Goal: Navigation & Orientation: Go to known website

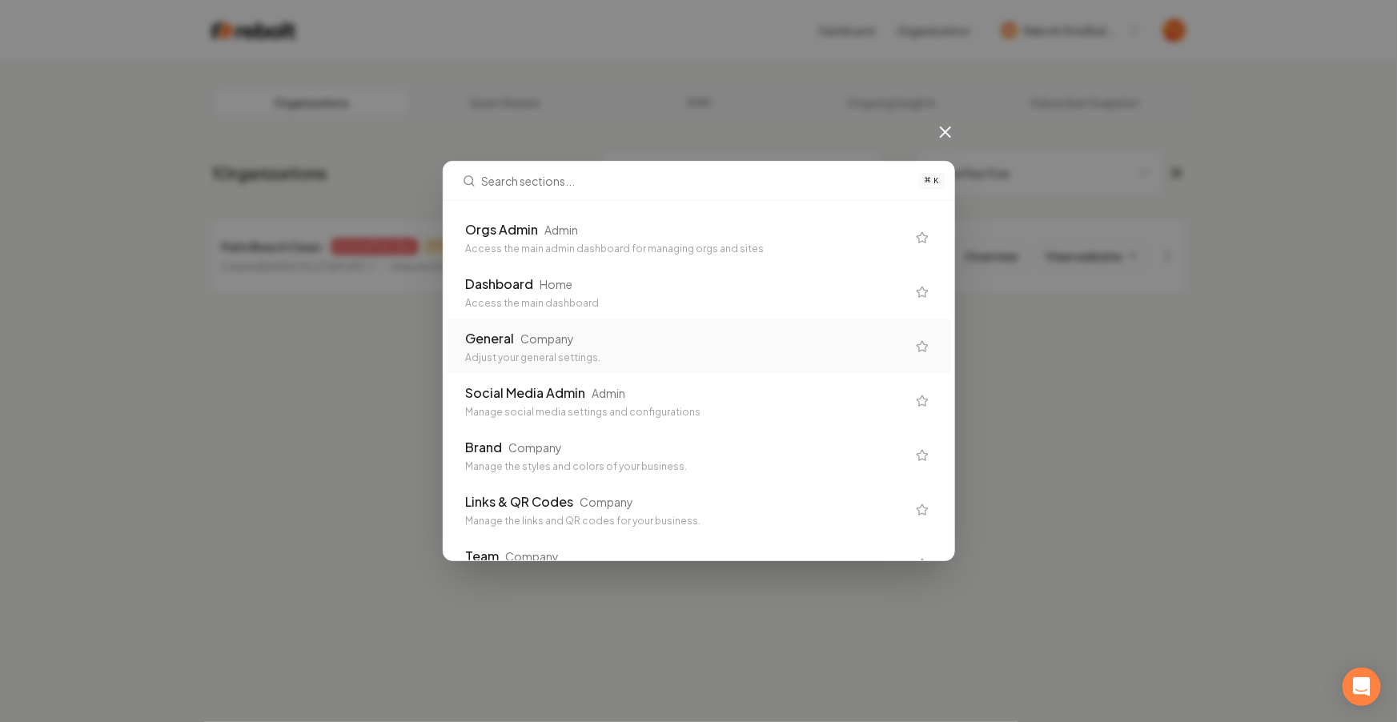
click at [558, 335] on div "Company" at bounding box center [548, 339] width 54 height 16
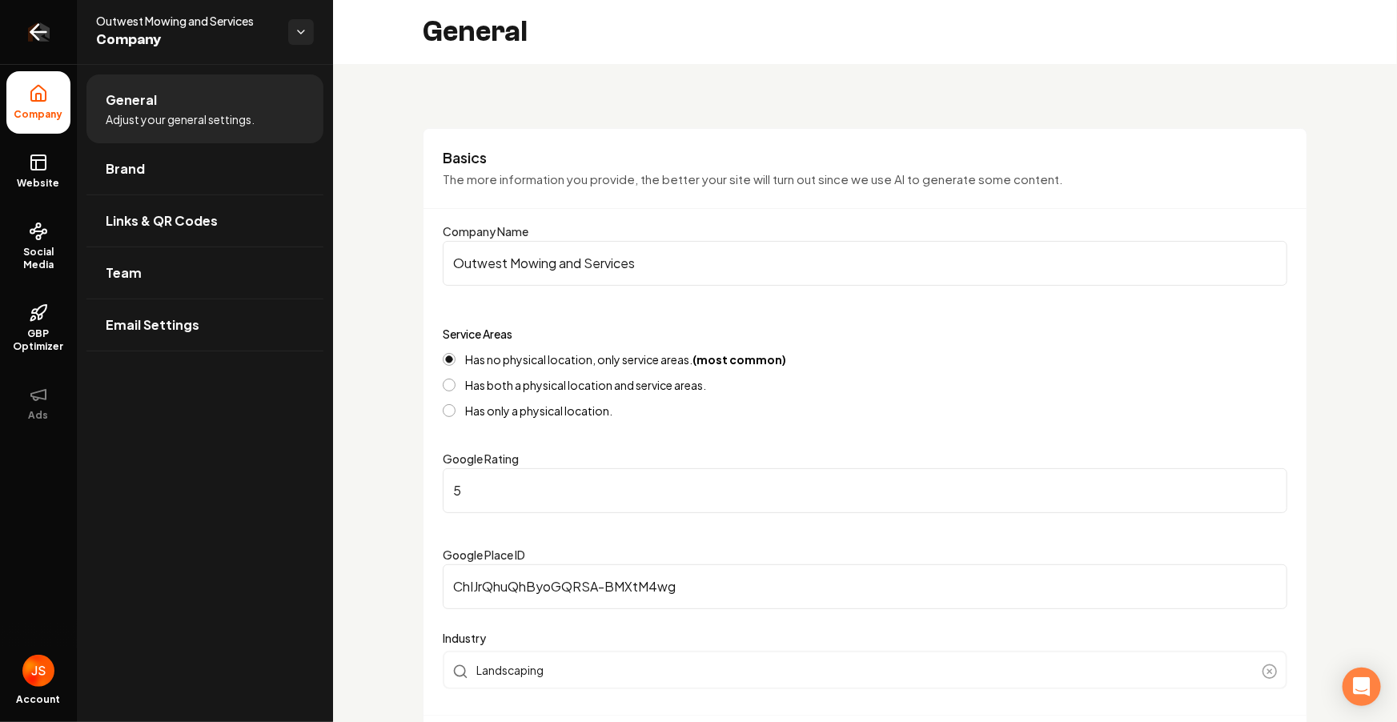
click at [33, 30] on icon "Return to dashboard" at bounding box center [34, 32] width 7 height 15
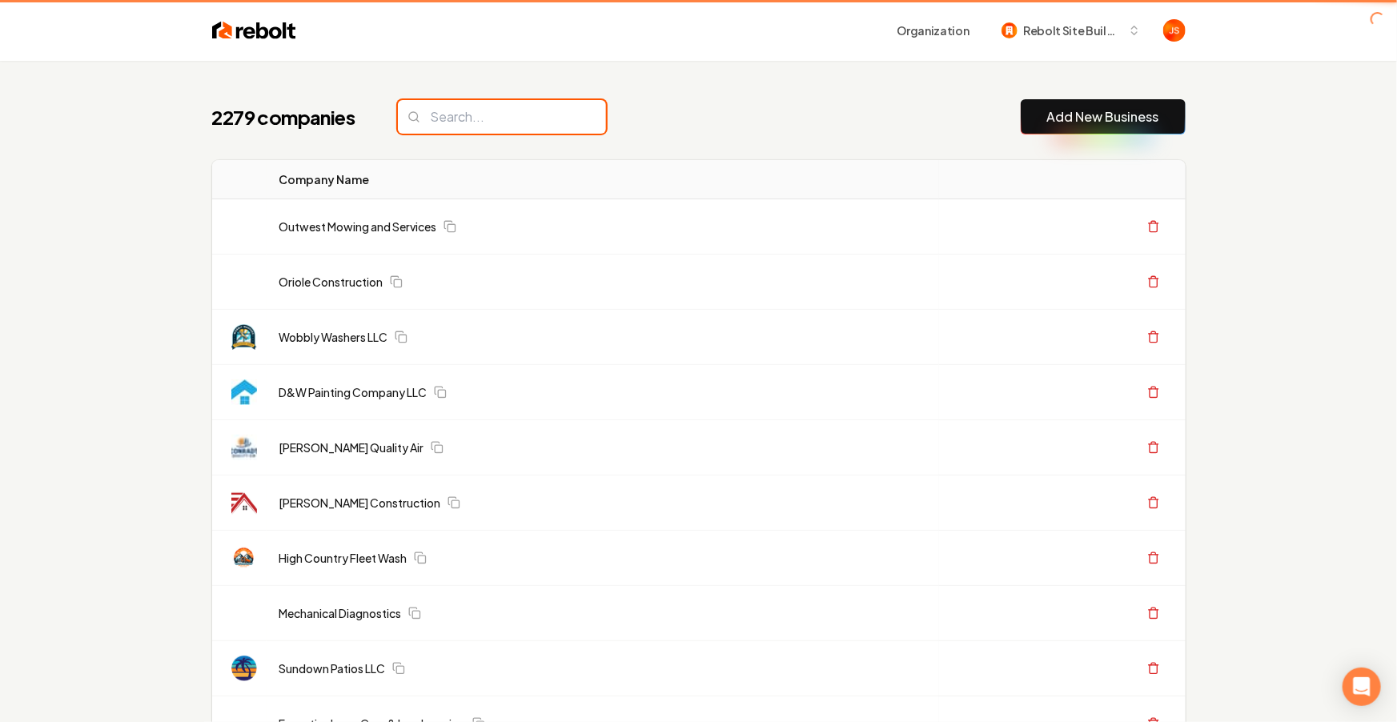
click at [487, 130] on input "search" at bounding box center [502, 117] width 208 height 34
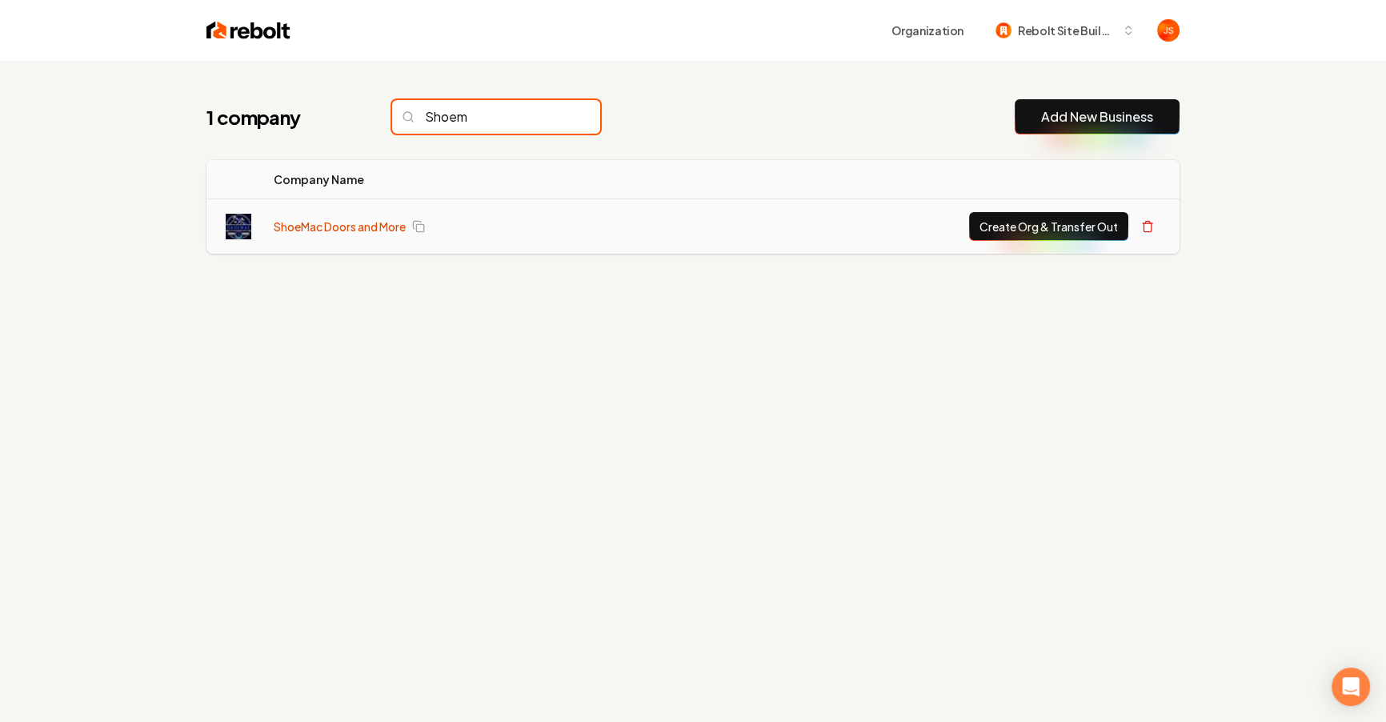
type input "Shoem"
click at [359, 226] on link "ShoeMac Doors and More" at bounding box center [340, 227] width 132 height 16
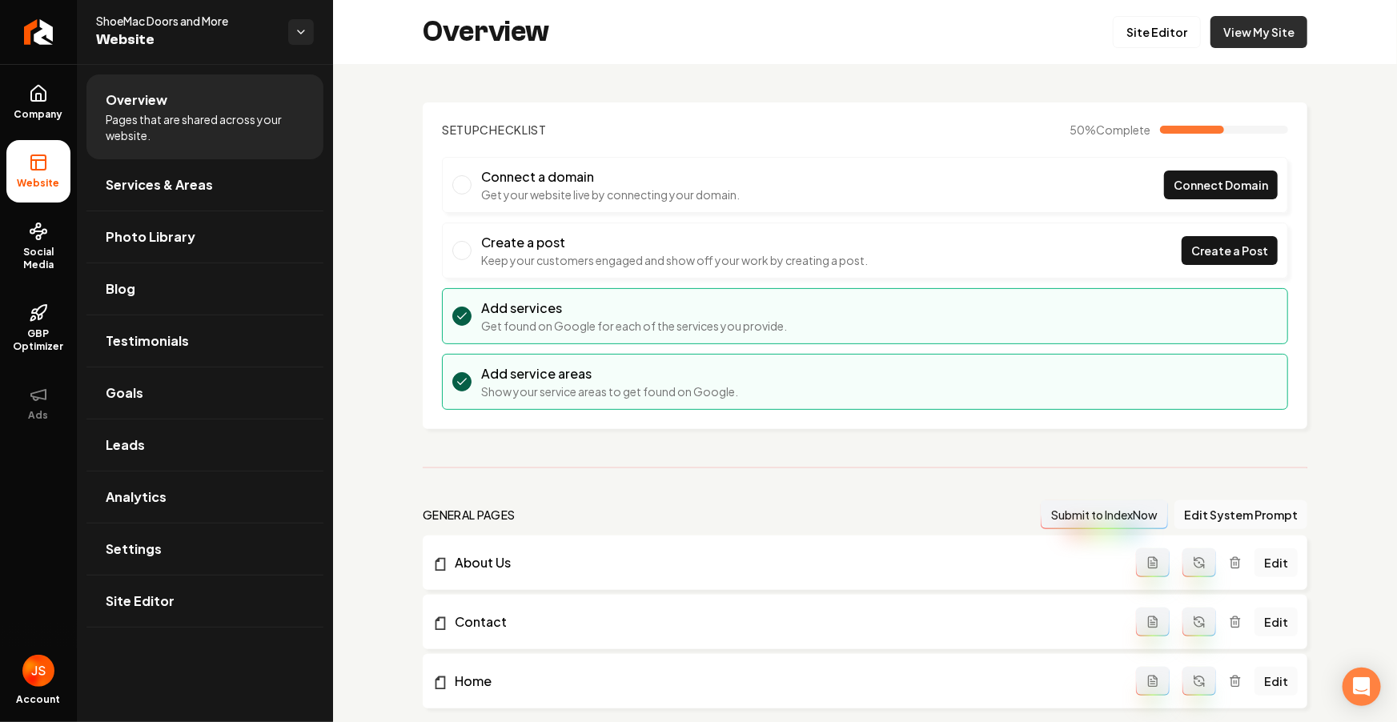
click at [1238, 31] on link "View My Site" at bounding box center [1258, 32] width 97 height 32
